Goal: Information Seeking & Learning: Learn about a topic

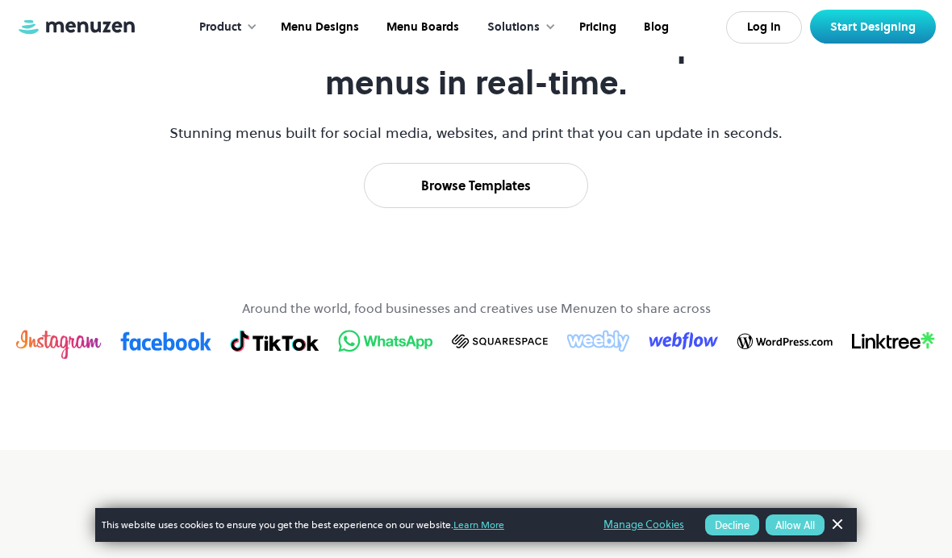
scroll to position [822, 0]
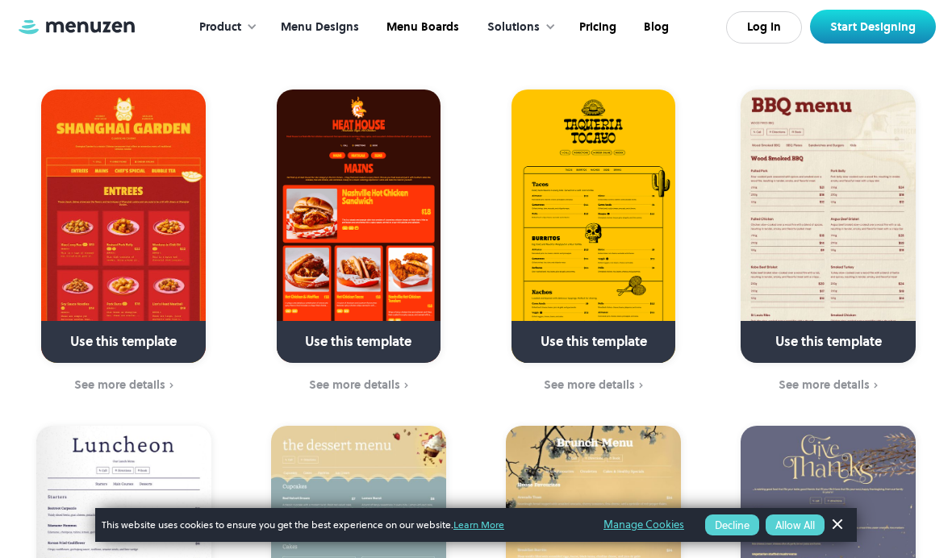
scroll to position [440, 0]
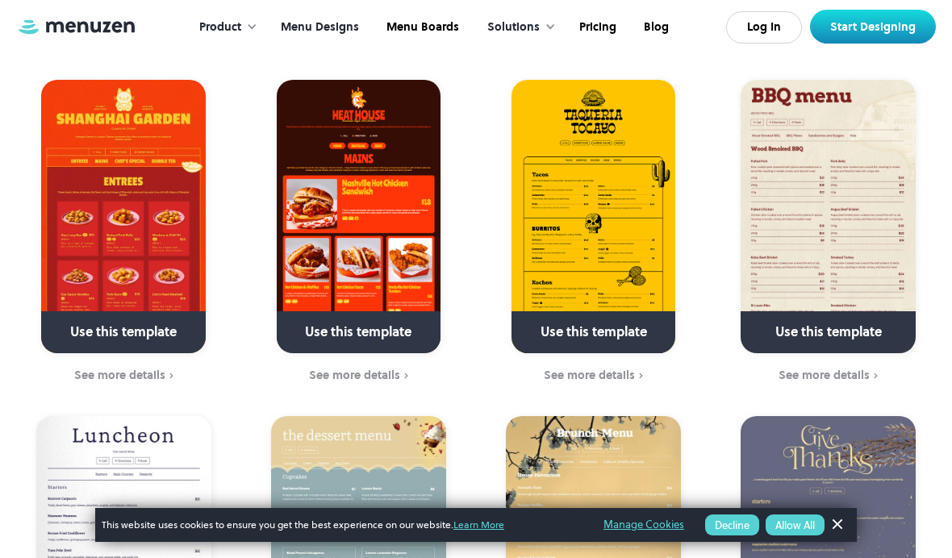
click at [336, 223] on img at bounding box center [359, 216] width 164 height 273
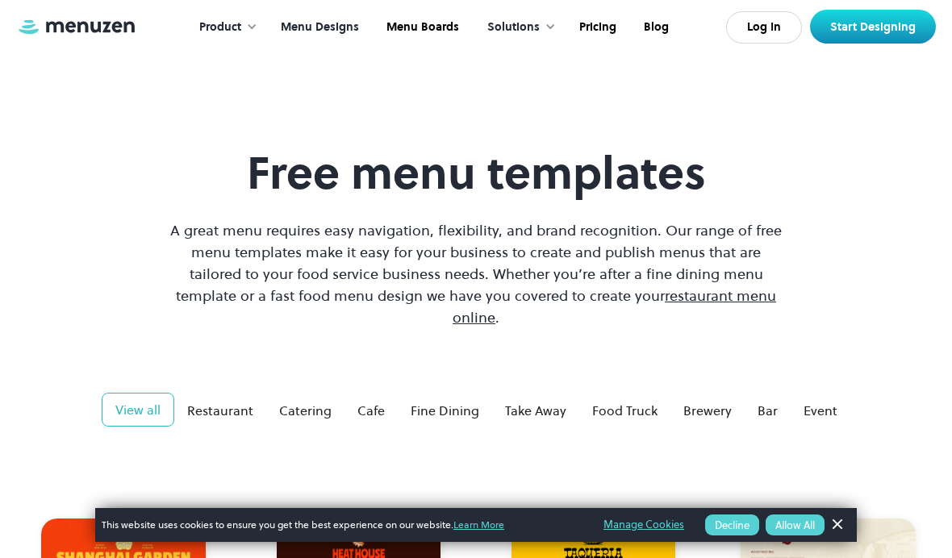
scroll to position [2, 0]
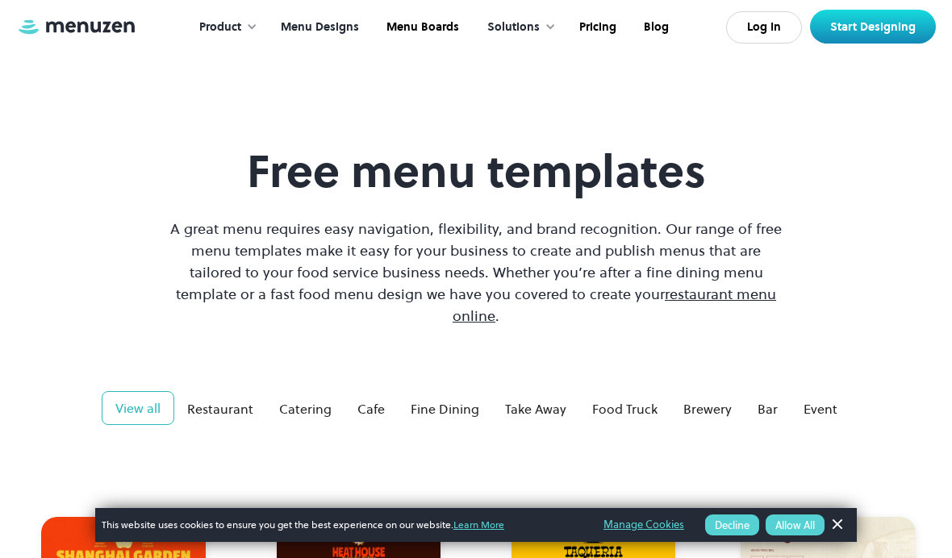
click at [502, 15] on div "Solutions" at bounding box center [517, 27] width 93 height 50
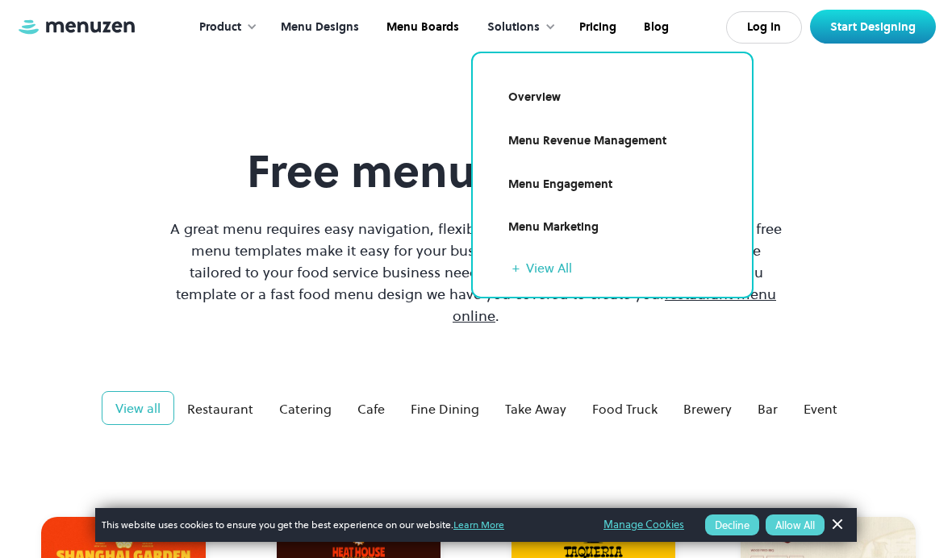
click at [591, 33] on link "Pricing" at bounding box center [596, 27] width 65 height 50
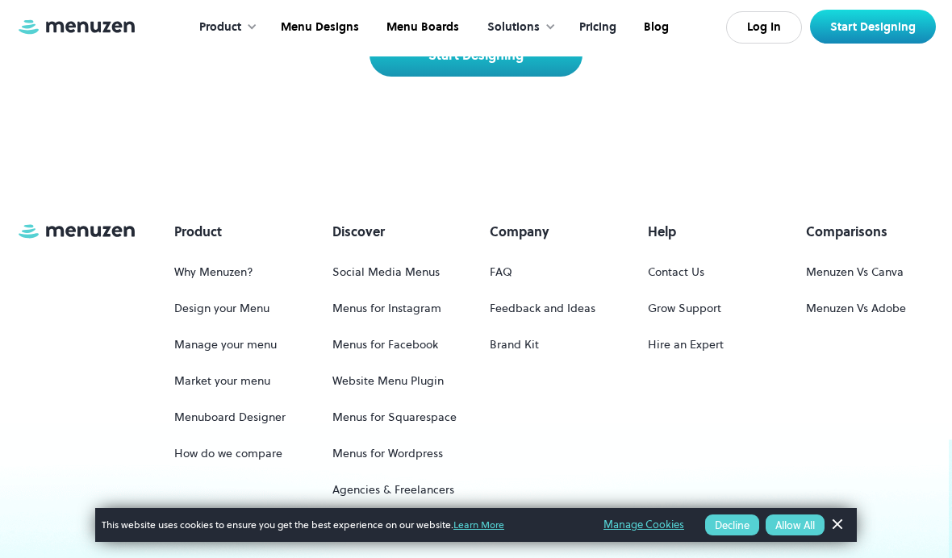
scroll to position [4227, 0]
click at [503, 256] on link "FAQ" at bounding box center [501, 271] width 23 height 30
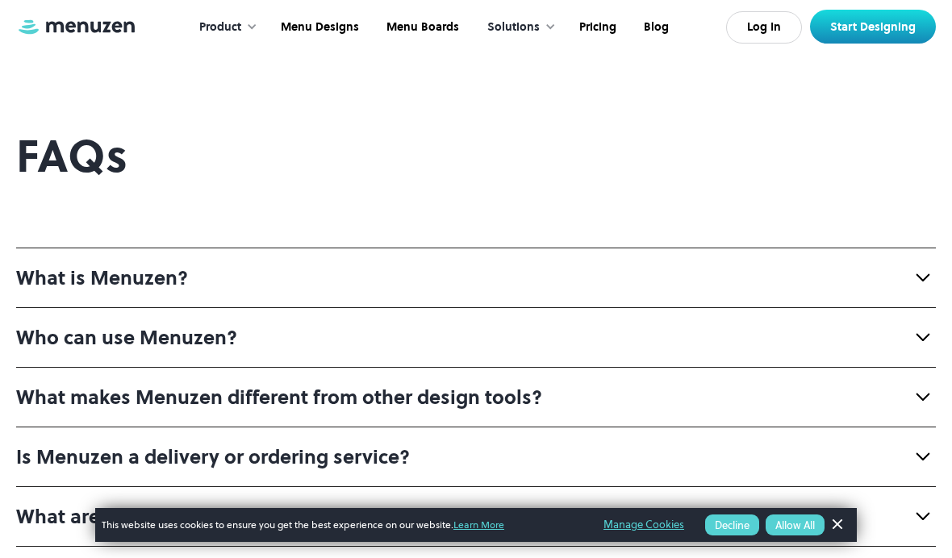
scroll to position [28, 0]
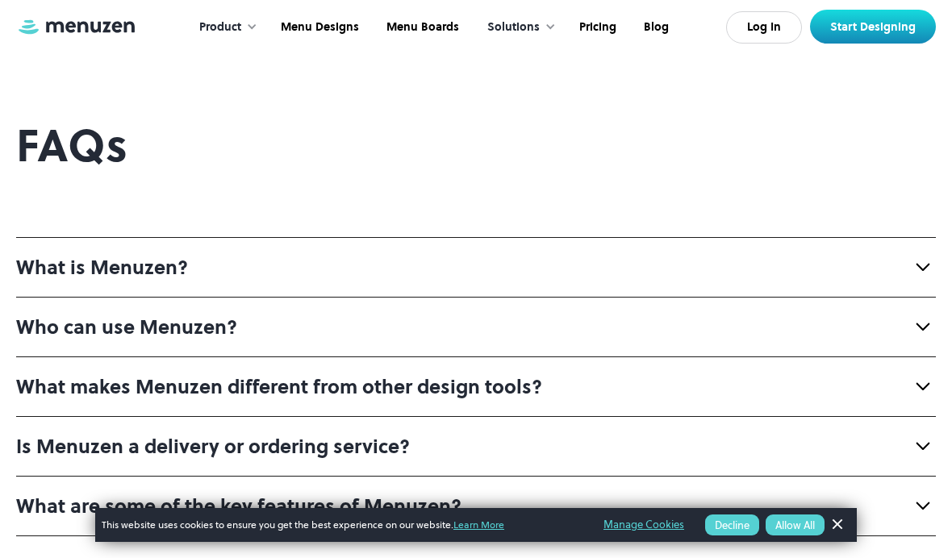
click at [202, 247] on div "What is Menuzen?" at bounding box center [476, 267] width 920 height 60
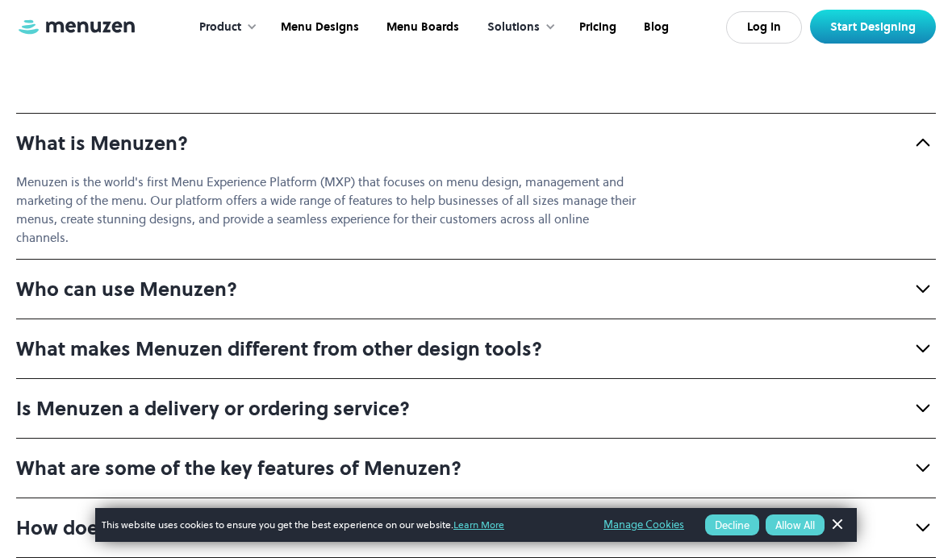
scroll to position [157, 0]
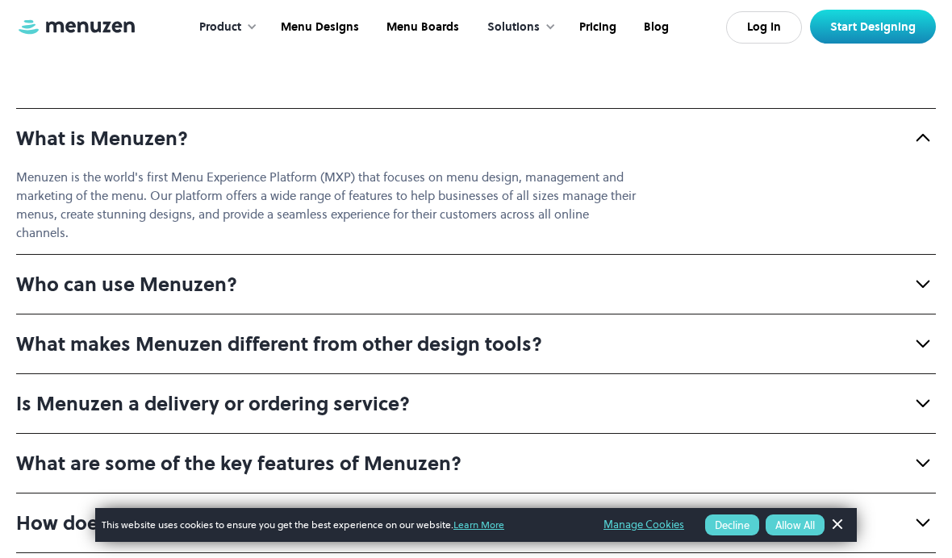
click at [152, 265] on div "Who can use Menuzen?" at bounding box center [476, 284] width 920 height 60
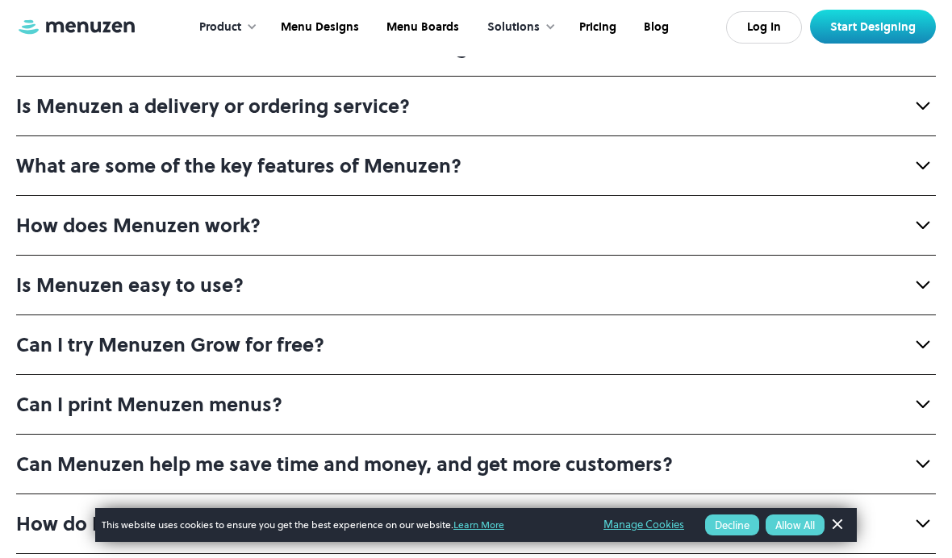
scroll to position [697, 0]
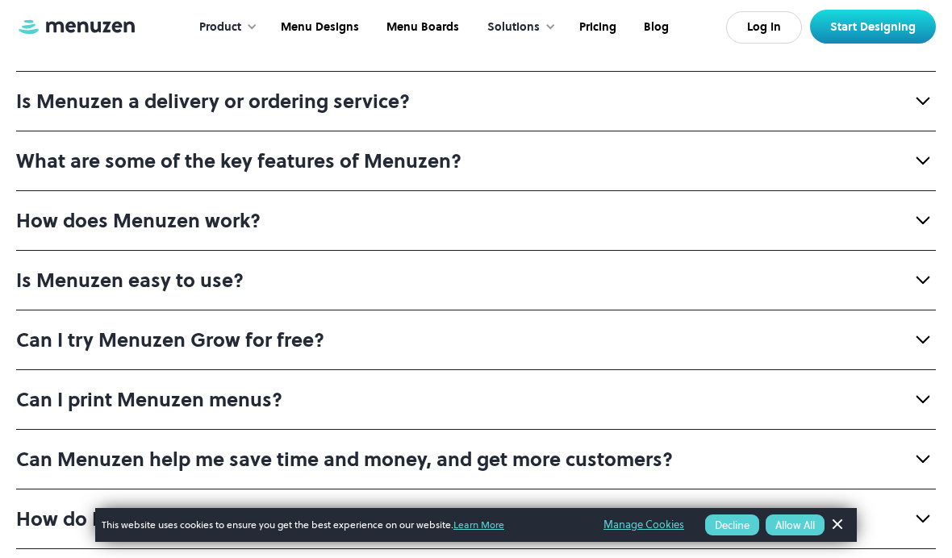
click at [98, 232] on div "How does Menuzen work?" at bounding box center [476, 220] width 920 height 60
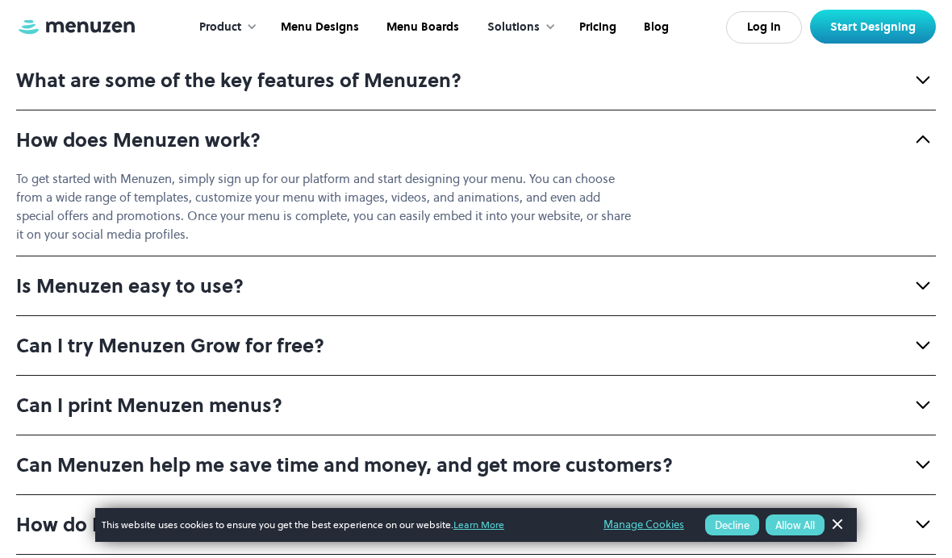
scroll to position [779, 0]
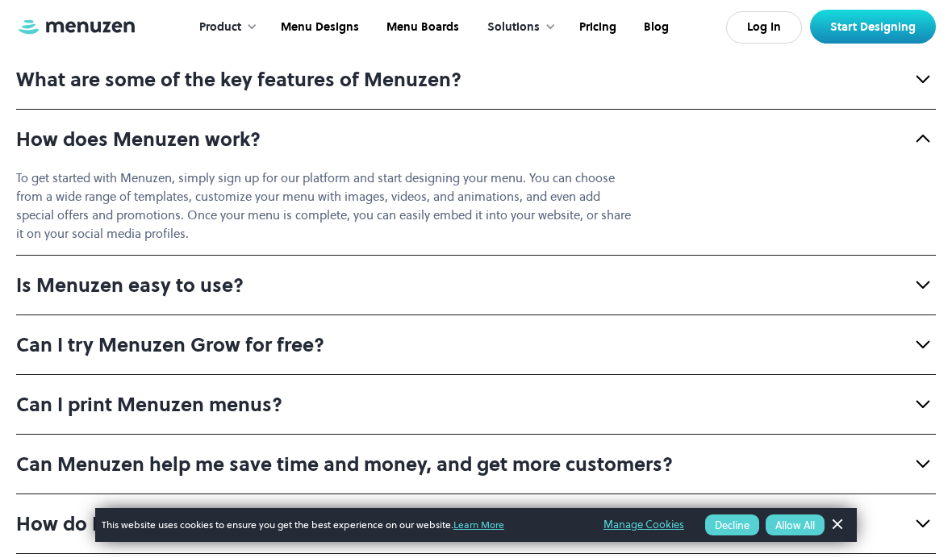
click at [91, 418] on div "Can I print Menuzen menus?" at bounding box center [476, 404] width 920 height 60
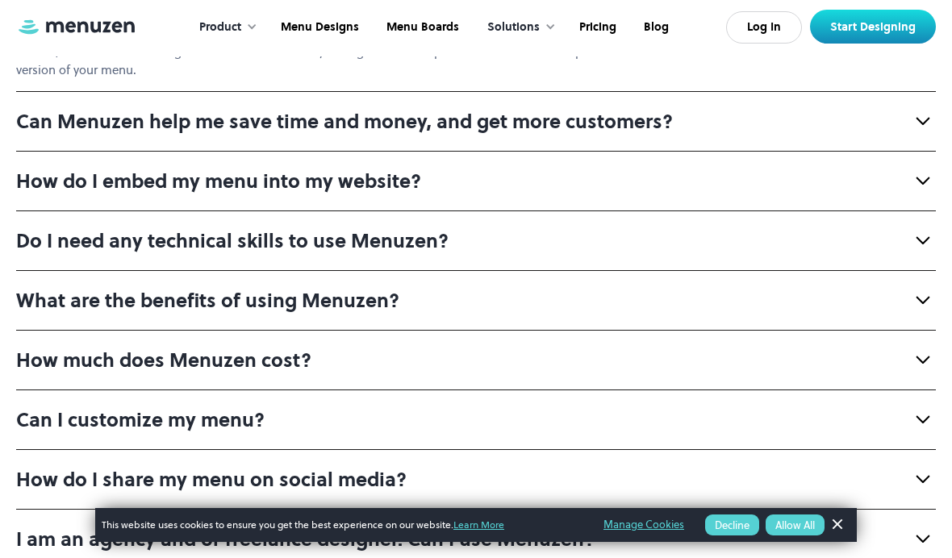
scroll to position [1210, 0]
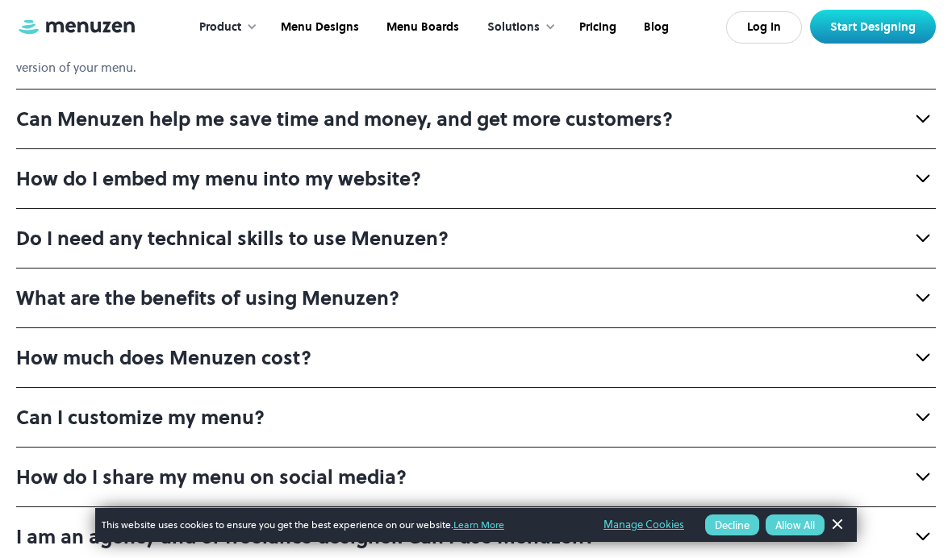
click at [105, 274] on div "What are the benefits of using Menuzen?" at bounding box center [476, 298] width 920 height 60
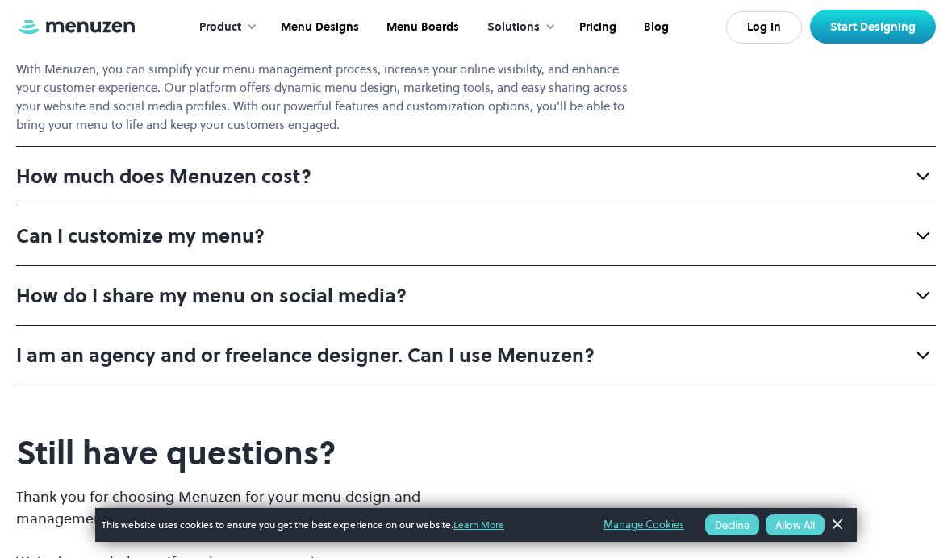
scroll to position [1484, 0]
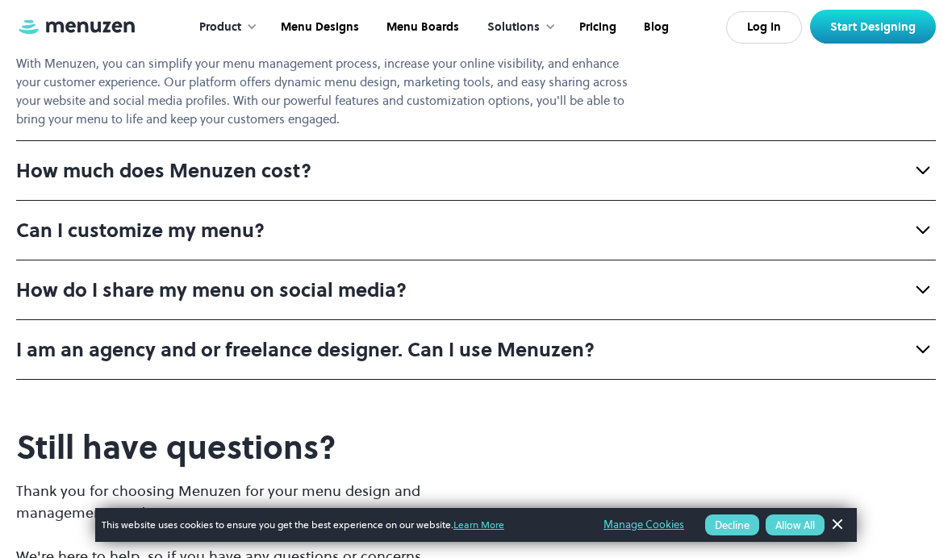
click at [100, 297] on div "How do I share my menu on social media?" at bounding box center [211, 290] width 390 height 27
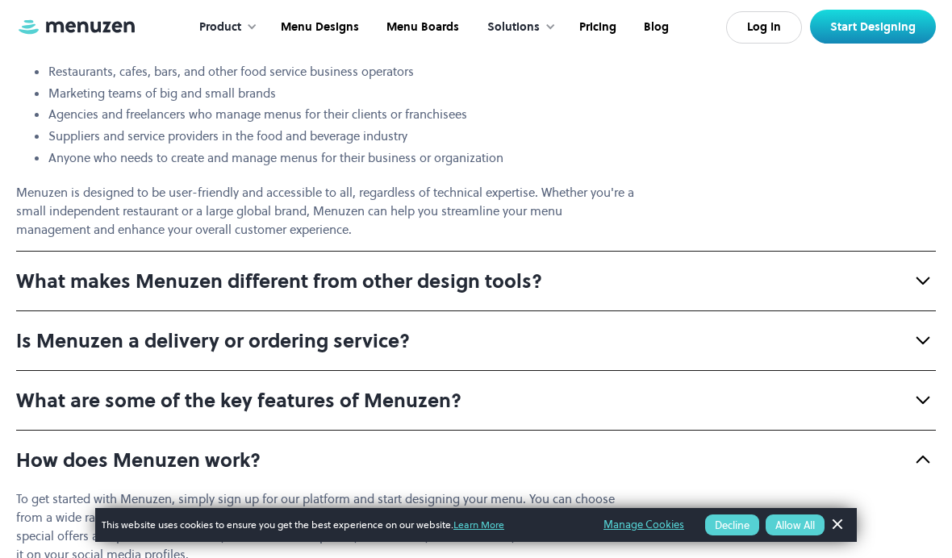
scroll to position [465, 0]
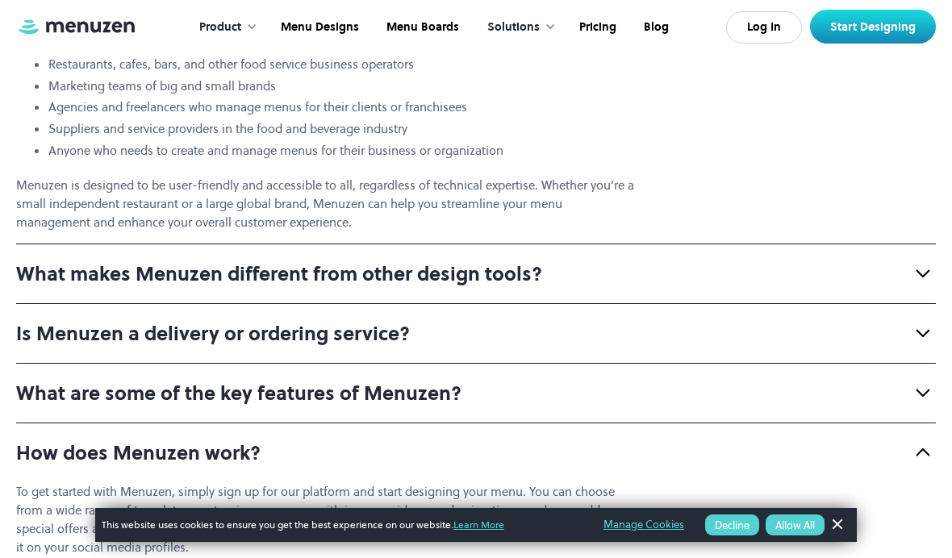
click at [95, 267] on strong "What makes Menuzen different from other design tools?" at bounding box center [279, 274] width 526 height 27
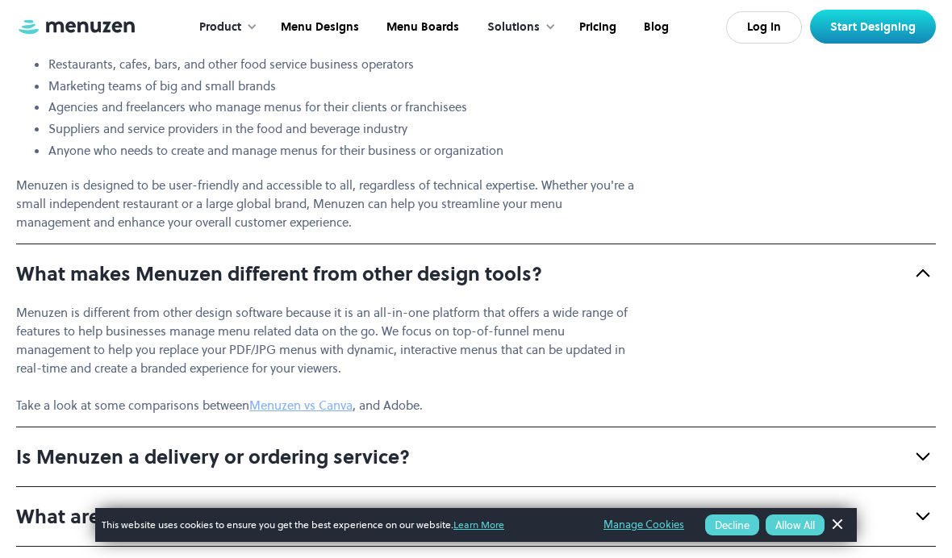
click at [520, 49] on div "Solutions" at bounding box center [517, 27] width 93 height 50
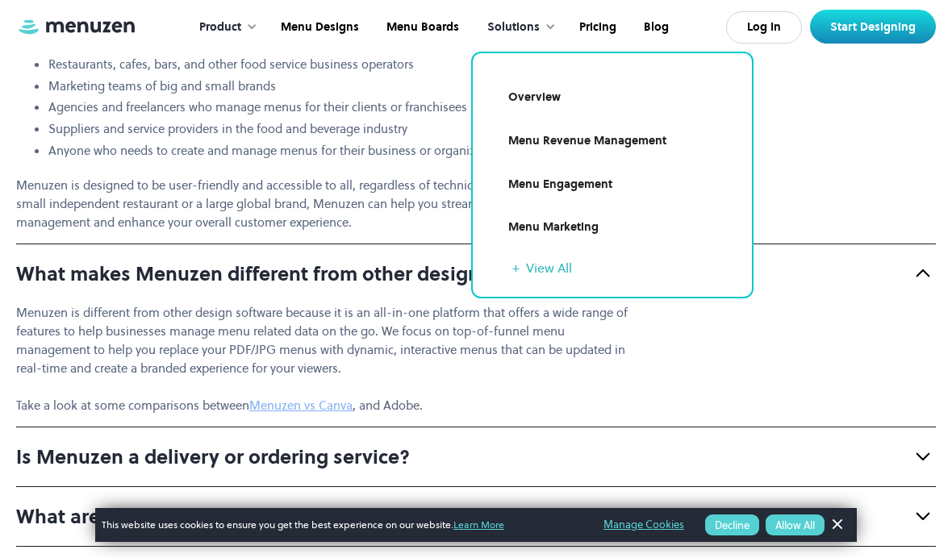
click at [220, 19] on div "Product" at bounding box center [220, 28] width 42 height 18
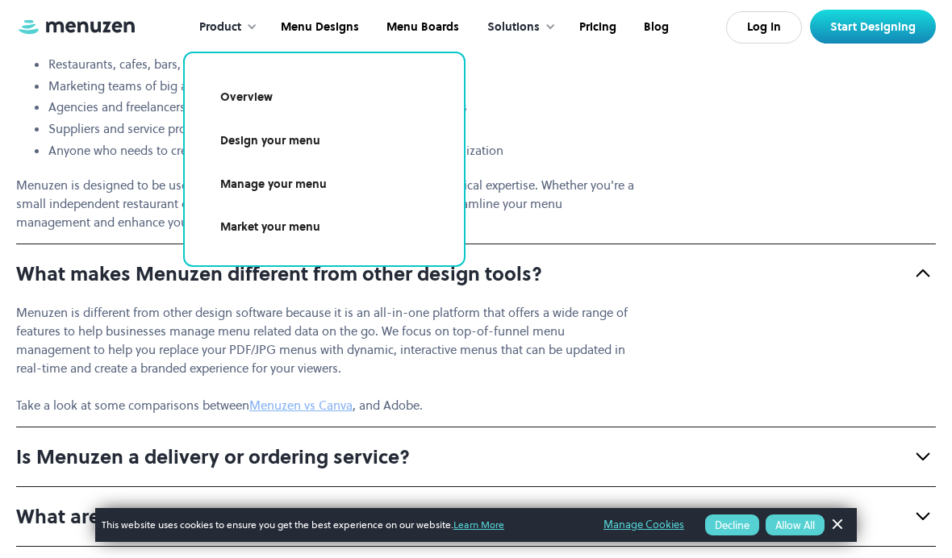
click at [248, 186] on link "Manage your menu" at bounding box center [324, 184] width 240 height 37
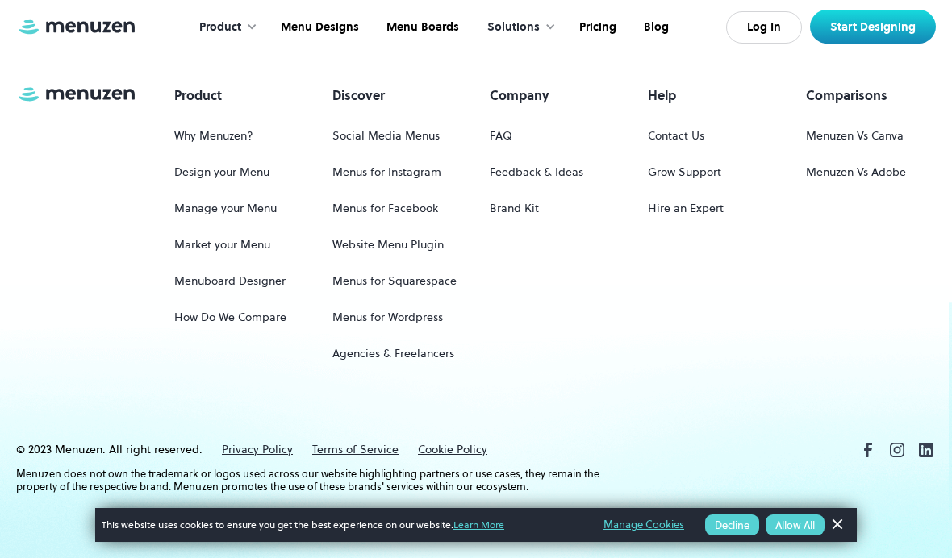
scroll to position [1429, 0]
